Goal: Information Seeking & Learning: Learn about a topic

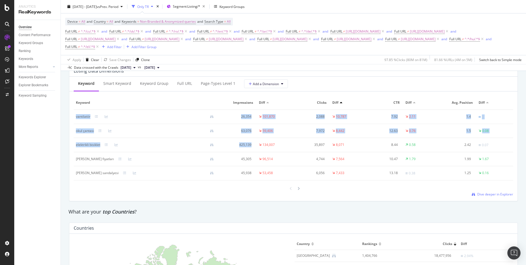
scroll to position [643, 0]
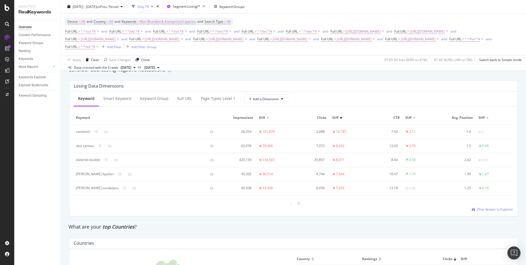
click at [225, 73] on div "Consider addressing negative fluctuations" at bounding box center [293, 69] width 450 height 7
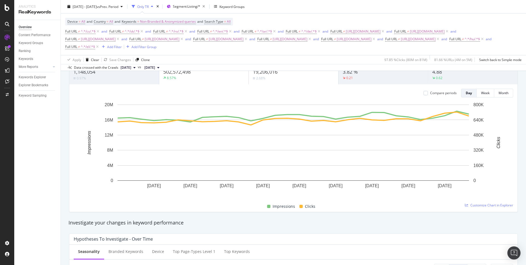
scroll to position [0, 0]
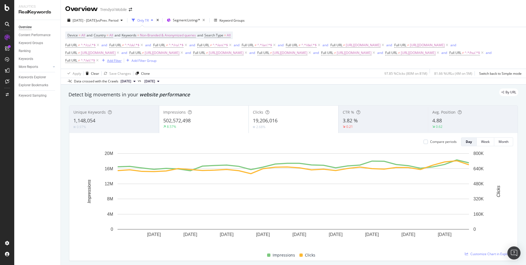
click at [122, 61] on div "Add Filter" at bounding box center [114, 60] width 15 height 5
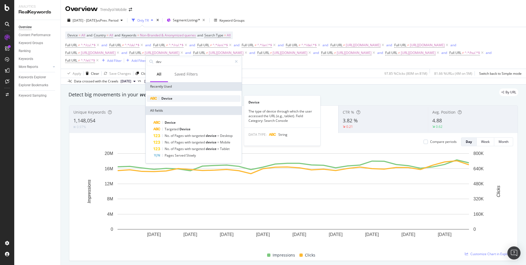
type input "dev"
click at [179, 99] on div "Device" at bounding box center [194, 98] width 94 height 7
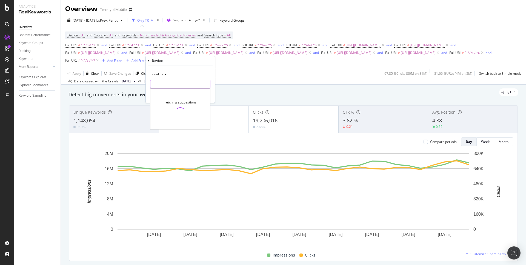
click at [171, 82] on input "text" at bounding box center [180, 84] width 60 height 9
click at [173, 96] on span "desktop" at bounding box center [171, 97] width 39 height 5
type input "desktop"
click at [202, 96] on div "Apply" at bounding box center [206, 95] width 8 height 5
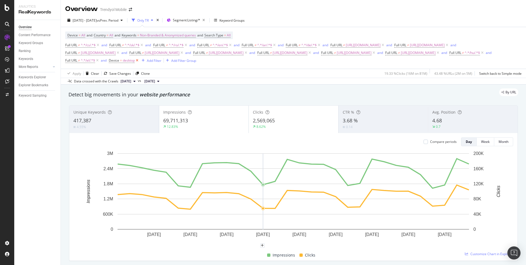
click at [139, 61] on icon at bounding box center [137, 60] width 5 height 5
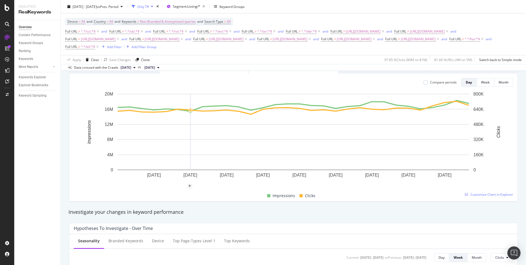
scroll to position [59, 0]
click at [200, 7] on span "Segment: Listing/*" at bounding box center [186, 6] width 27 height 5
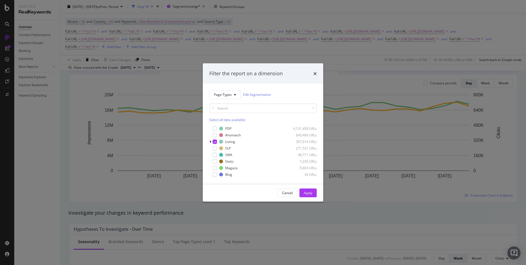
click at [227, 13] on div "Filter the report on a dimension Page-Types Edit Segmentation Select all data a…" at bounding box center [263, 132] width 526 height 265
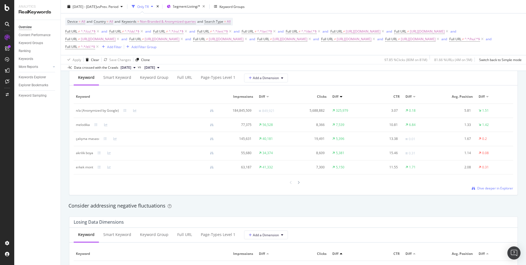
scroll to position [508, 0]
click at [125, 81] on div "Smart Keyword" at bounding box center [117, 77] width 37 height 15
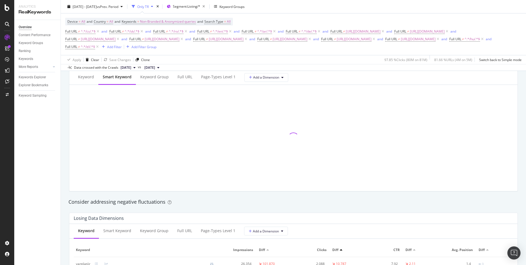
click at [125, 81] on div "Smart Keyword" at bounding box center [117, 77] width 38 height 15
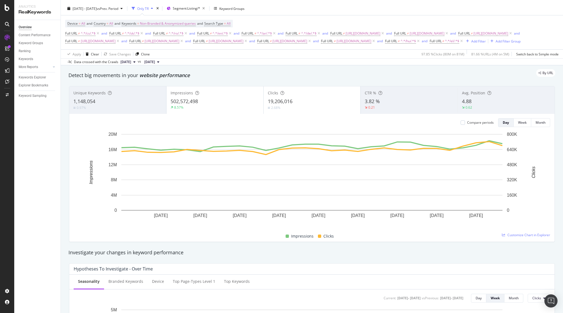
scroll to position [13, 0]
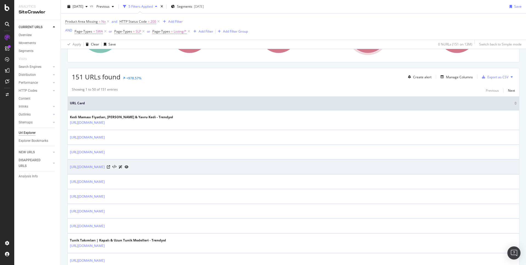
scroll to position [116, 0]
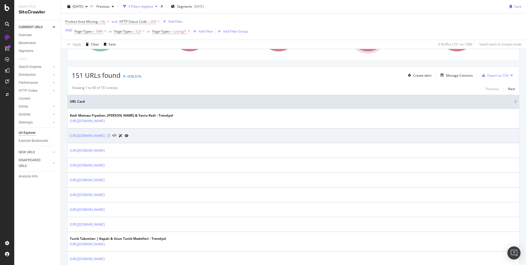
click at [110, 135] on icon at bounding box center [108, 135] width 3 height 3
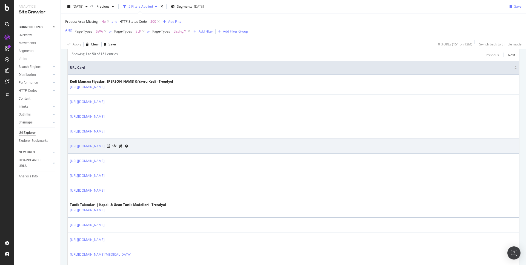
scroll to position [152, 0]
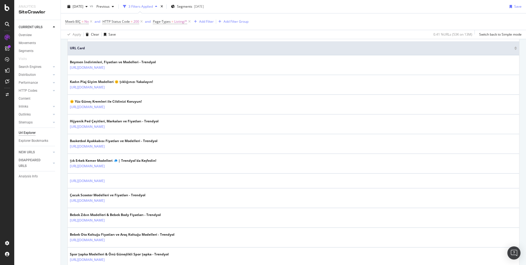
scroll to position [159, 0]
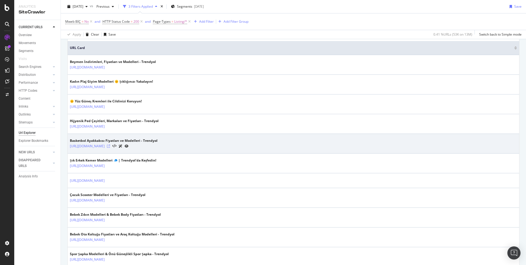
click at [110, 146] on icon at bounding box center [108, 146] width 3 height 3
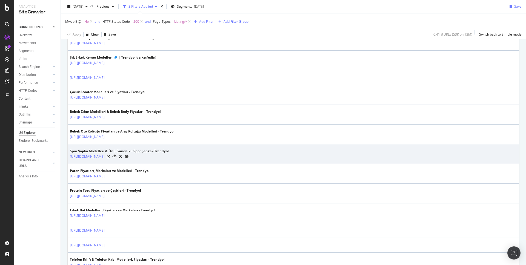
scroll to position [263, 0]
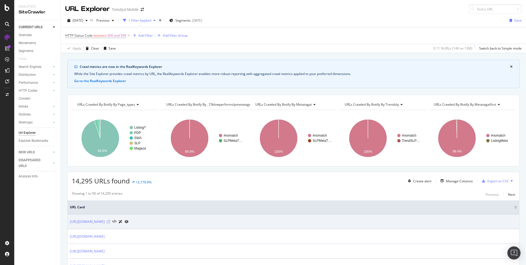
click at [110, 221] on icon at bounding box center [108, 221] width 3 height 3
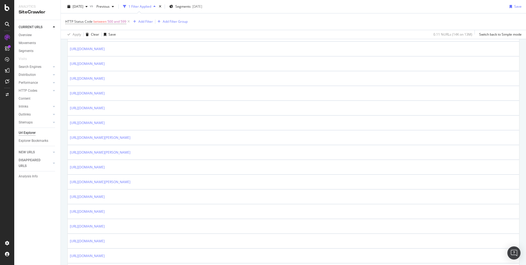
scroll to position [191, 0]
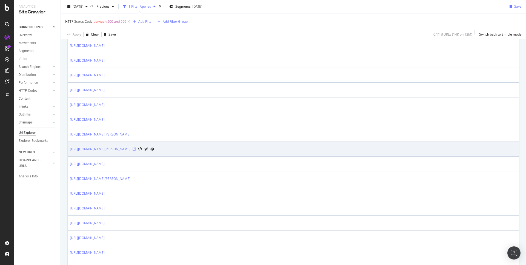
click at [136, 148] on icon at bounding box center [134, 149] width 3 height 3
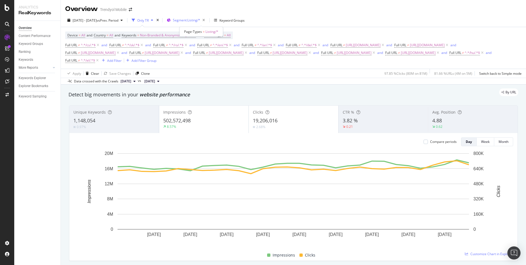
click at [195, 16] on div "Segment: Listing/*" at bounding box center [187, 20] width 40 height 8
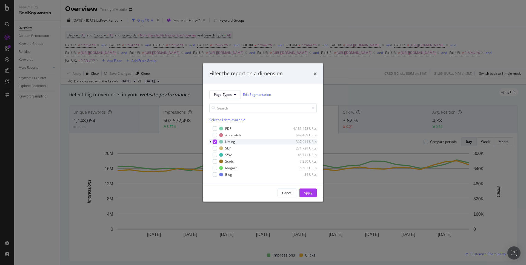
click at [213, 141] on div "modal" at bounding box center [215, 141] width 4 height 4
click at [313, 194] on button "Apply" at bounding box center [307, 192] width 17 height 9
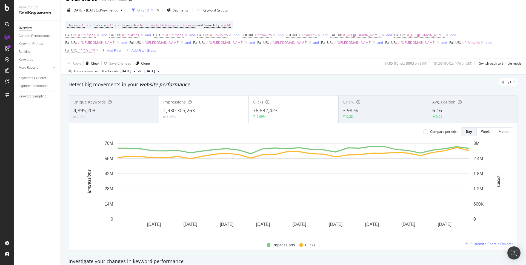
scroll to position [10, 0]
click at [188, 11] on span "Segments" at bounding box center [180, 10] width 15 height 5
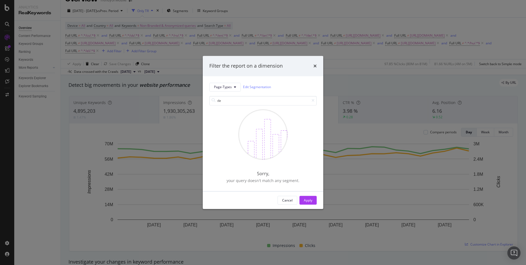
type input "d"
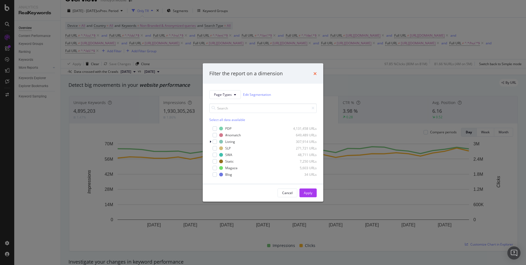
click at [315, 73] on icon "times" at bounding box center [314, 73] width 3 height 4
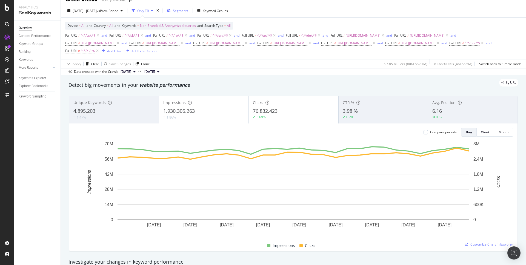
click at [186, 12] on div "Segments" at bounding box center [177, 11] width 21 height 8
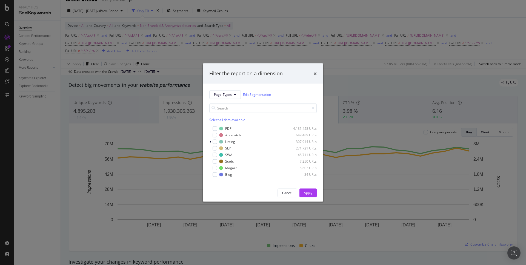
click at [228, 34] on div "Filter the report on a dimension Page-Types Edit Segmentation Select all data a…" at bounding box center [263, 132] width 526 height 265
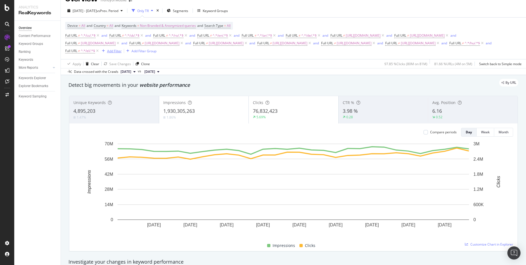
click at [122, 50] on div "Add Filter" at bounding box center [114, 51] width 15 height 5
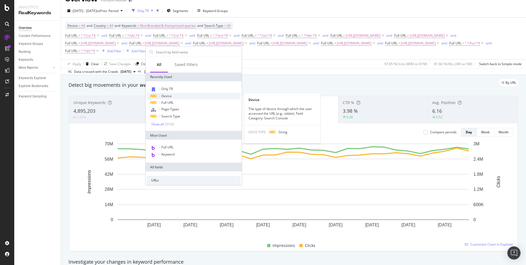
click at [178, 93] on div "Device" at bounding box center [194, 96] width 94 height 7
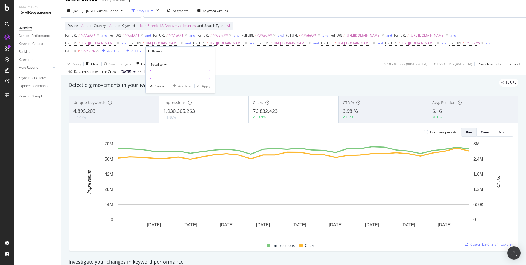
click at [178, 73] on input "text" at bounding box center [180, 74] width 60 height 9
click at [173, 87] on span "desktop" at bounding box center [171, 87] width 39 height 5
type input "desktop"
click at [207, 88] on div "Apply" at bounding box center [206, 86] width 8 height 5
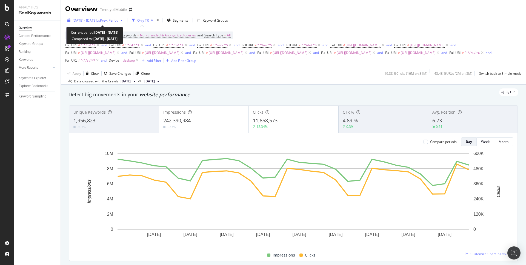
click at [111, 16] on div "2025 Sep. 1st - Sep. 30th vs Prev. Period" at bounding box center [95, 20] width 60 height 8
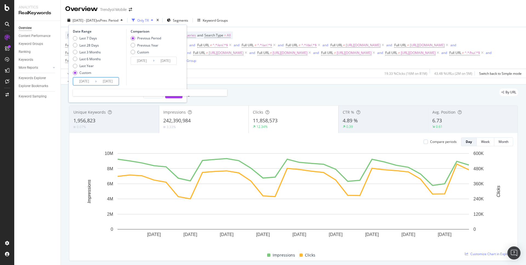
click at [83, 82] on input "2025/09/01" at bounding box center [84, 82] width 22 height 8
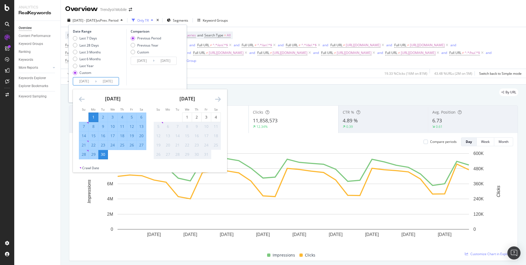
click at [140, 71] on div "Comparison Previous Period Previous Year Custom 2025/08/02 Navigate forward to …" at bounding box center [152, 57] width 52 height 56
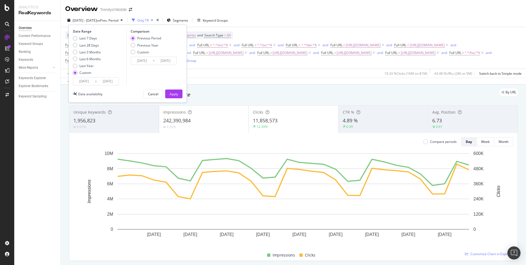
click at [84, 79] on input "2025/09/01" at bounding box center [84, 82] width 22 height 8
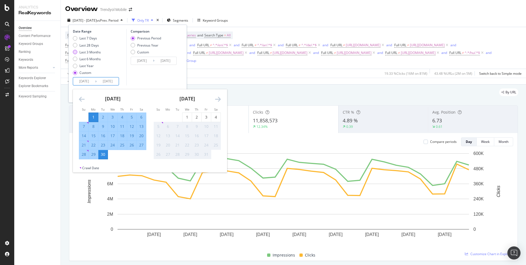
click at [88, 53] on div "Last 3 Months" at bounding box center [89, 52] width 21 height 5
type input "2025/07/05"
type input "2025/10/04"
type input "2025/04/04"
type input "2025/07/04"
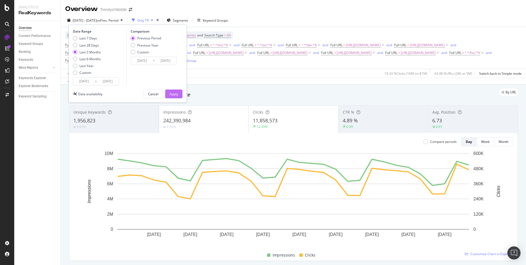
click at [173, 93] on div "Apply" at bounding box center [174, 94] width 8 height 5
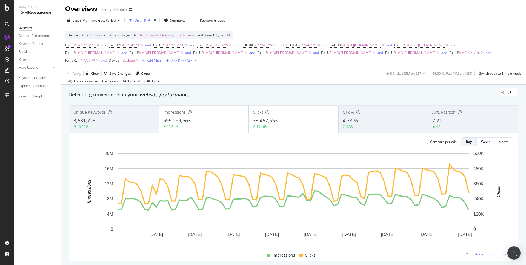
click at [275, 124] on span "33,467,553" at bounding box center [265, 120] width 25 height 7
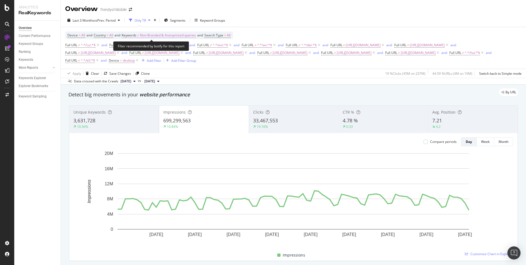
click at [171, 34] on span "Non-Branded & Anonymized queries" at bounding box center [168, 36] width 56 height 8
click at [167, 48] on span "Non-Branded & Anonymized queries" at bounding box center [159, 48] width 58 height 5
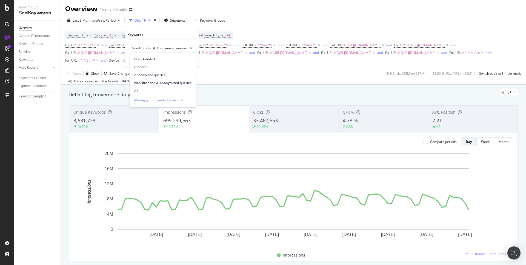
click at [167, 48] on span "Non-Branded & Anonymized queries" at bounding box center [159, 48] width 58 height 5
click at [259, 83] on div "Data crossed with the Crawls 2025 Sep. 28th vs 2025 Jun. 29th" at bounding box center [293, 81] width 465 height 7
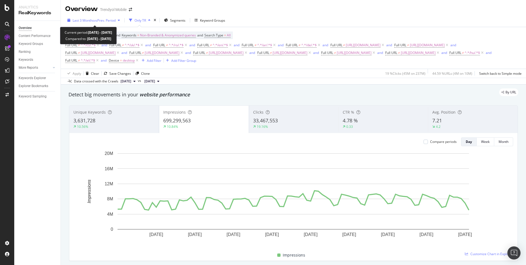
click at [108, 19] on span "vs Prev. Period" at bounding box center [105, 20] width 22 height 5
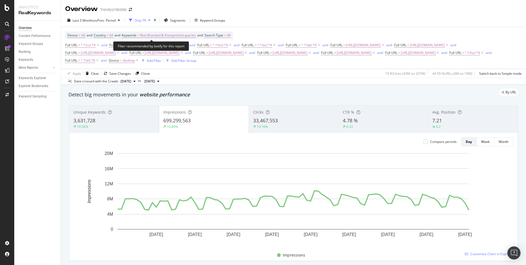
click at [231, 36] on span "All" at bounding box center [229, 36] width 4 height 8
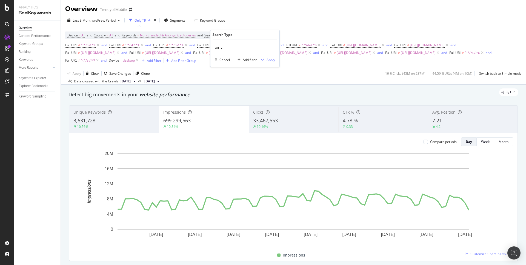
click at [259, 24] on div "Last 3 Months vs Prev. Period Only TR Segments Keyword Groups" at bounding box center [293, 21] width 465 height 11
click at [489, 144] on div "Week" at bounding box center [485, 142] width 8 height 8
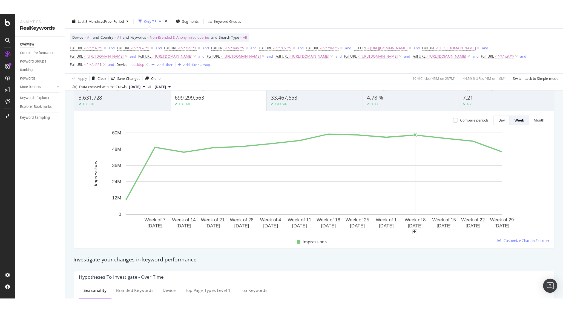
scroll to position [18, 0]
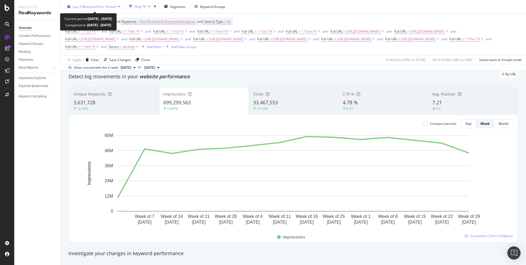
click at [88, 8] on span "Last 3 Months" at bounding box center [83, 6] width 21 height 5
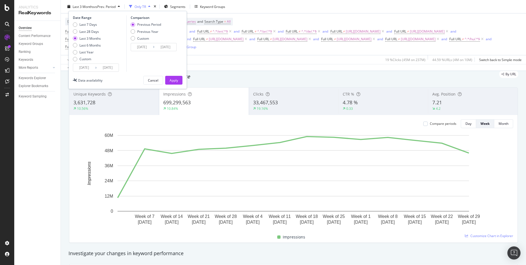
click at [84, 65] on input "2025/07/05" at bounding box center [84, 68] width 22 height 8
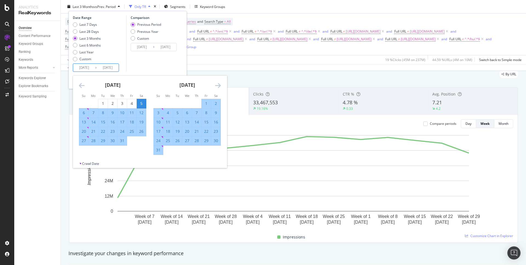
click at [217, 87] on icon "Move forward to switch to the next month." at bounding box center [218, 85] width 6 height 7
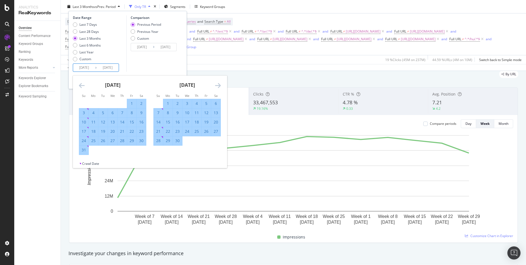
click at [217, 87] on icon "Move forward to switch to the next month." at bounding box center [218, 85] width 6 height 7
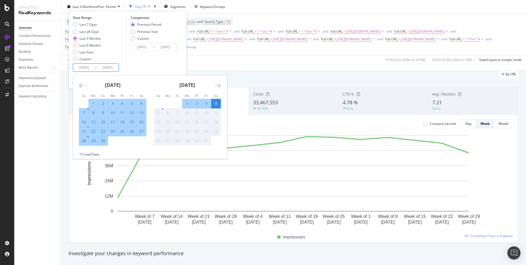
click at [96, 102] on div "1" at bounding box center [93, 103] width 9 height 5
type input "2025/09/01"
type input "2025/07/29"
type input "2025/08/31"
click at [103, 142] on div "30" at bounding box center [102, 140] width 9 height 5
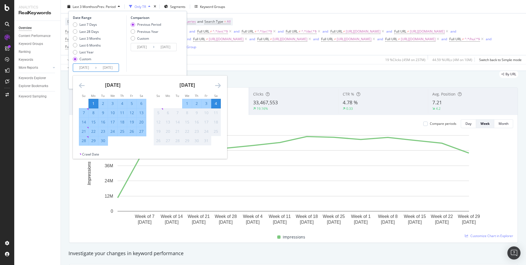
type input "2025/09/30"
type input "2025/08/02"
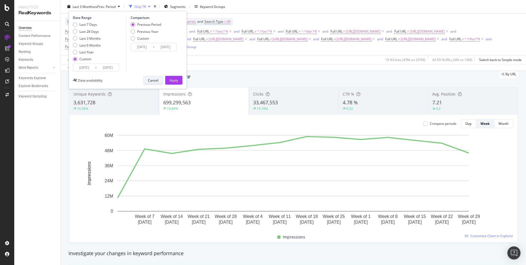
click at [156, 81] on div "Cancel" at bounding box center [153, 80] width 10 height 5
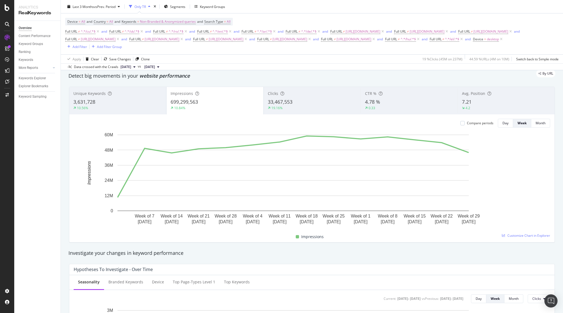
scroll to position [17, 0]
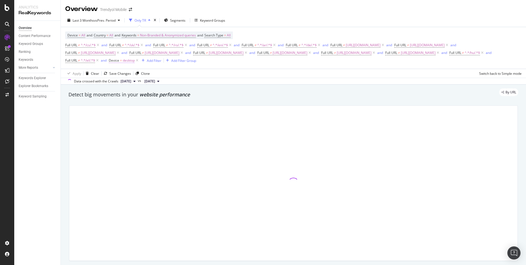
click at [135, 61] on span "desktop" at bounding box center [129, 61] width 12 height 8
click at [184, 83] on input "desktop" at bounding box center [185, 83] width 52 height 9
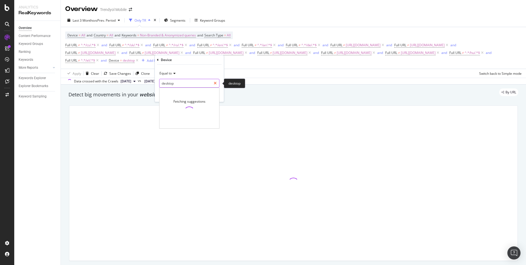
click at [215, 82] on icon at bounding box center [215, 83] width 3 height 4
click at [189, 86] on input "text" at bounding box center [189, 83] width 60 height 9
type input "m"
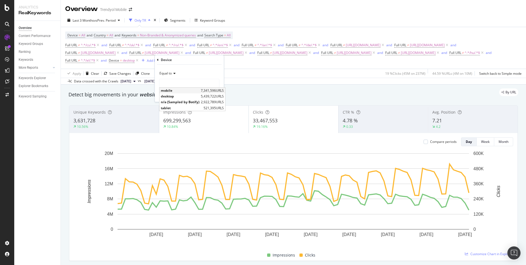
click at [172, 92] on span "mobile" at bounding box center [180, 90] width 39 height 5
type input "mobile"
click at [212, 93] on div "Apply" at bounding box center [215, 95] width 8 height 5
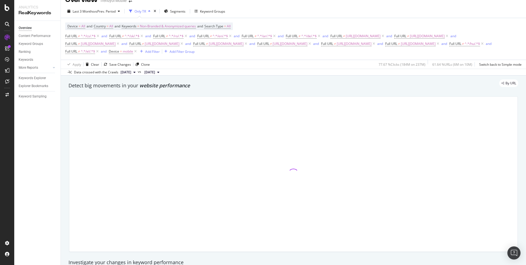
scroll to position [11, 0]
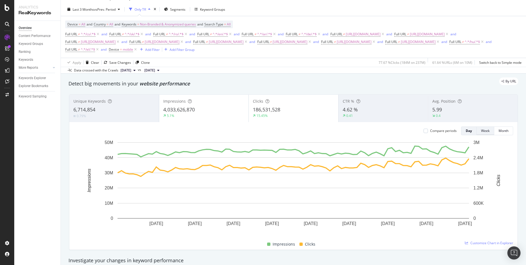
click at [486, 131] on div "Week" at bounding box center [485, 130] width 8 height 5
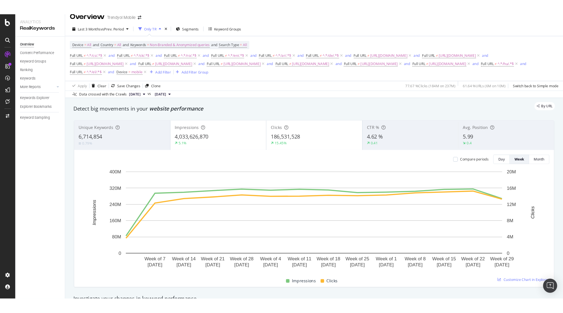
scroll to position [0, 0]
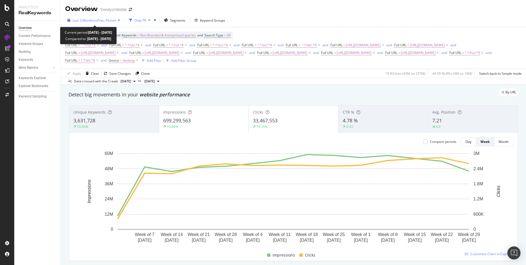
click at [111, 21] on span "vs Prev. Period" at bounding box center [105, 20] width 22 height 5
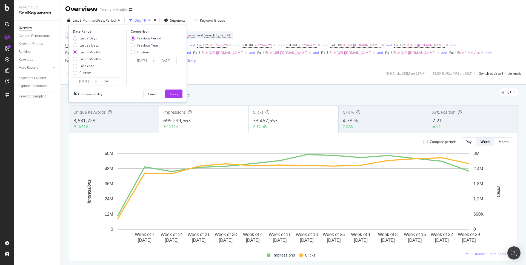
click at [87, 79] on input "[DATE]" at bounding box center [84, 82] width 22 height 8
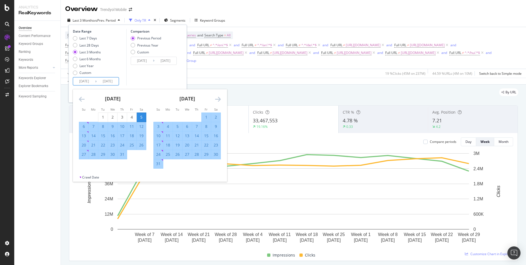
click at [215, 101] on icon "Move forward to switch to the next month." at bounding box center [218, 99] width 6 height 7
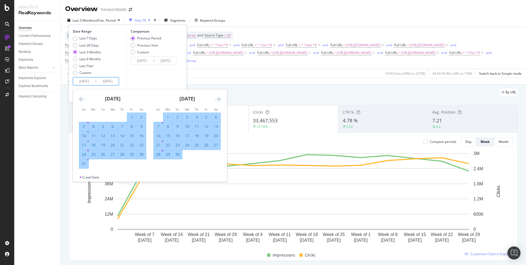
click at [217, 101] on icon "Move forward to switch to the next month." at bounding box center [218, 99] width 6 height 7
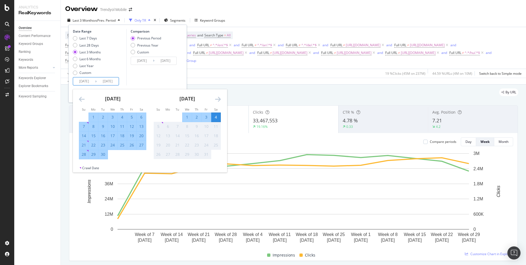
click at [90, 116] on div "1" at bounding box center [93, 117] width 9 height 5
type input "[DATE]"
click at [102, 156] on div "30" at bounding box center [102, 154] width 9 height 5
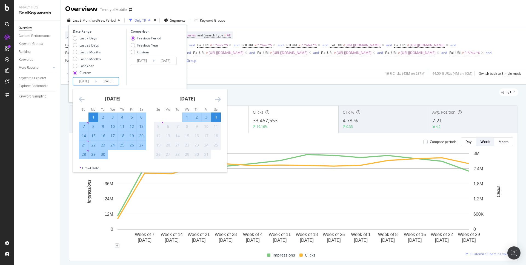
type input "2025/09/30"
type input "2025/08/02"
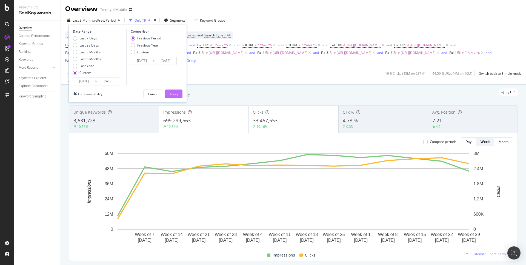
click at [168, 94] on button "Apply" at bounding box center [173, 94] width 17 height 9
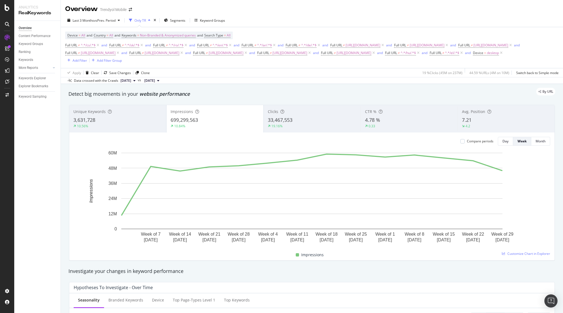
scroll to position [17, 0]
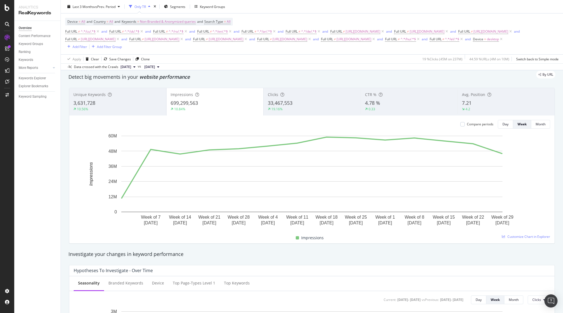
click at [295, 101] on div "33,467,553" at bounding box center [312, 102] width 89 height 7
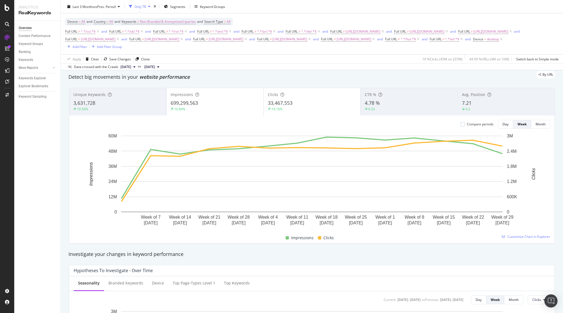
click at [299, 108] on div "19.16%" at bounding box center [312, 109] width 89 height 5
